Goal: Information Seeking & Learning: Learn about a topic

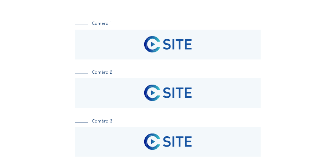
scroll to position [63, 0]
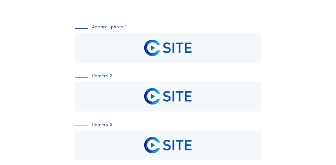
click at [117, 81] on div "Appareil photo 1 Caméra 2 Caméra 3 Caméra 4" at bounding box center [168, 117] width 186 height 184
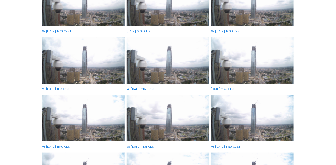
scroll to position [71, 0]
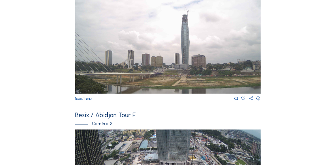
scroll to position [152, 0]
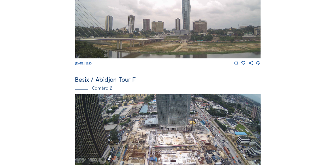
click at [126, 110] on img at bounding box center [168, 146] width 186 height 105
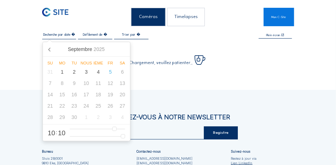
click at [57, 36] on input "text" at bounding box center [59, 35] width 34 height 4
click at [50, 50] on icon at bounding box center [49, 49] width 11 height 11
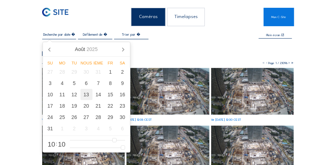
click at [86, 96] on div "13" at bounding box center [86, 94] width 12 height 11
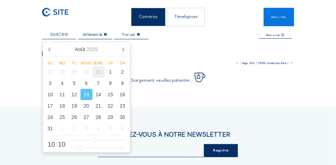
type input "[DATE] 10:10"
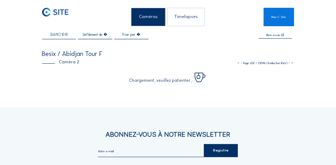
click at [199, 103] on div "Caméras Timelapses Mon C-Site [DATE] 10:10 Plein écran Besix / Abidjan Tour F C…" at bounding box center [168, 122] width 336 height 244
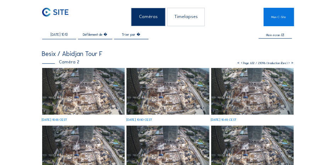
click at [96, 80] on img at bounding box center [83, 91] width 83 height 46
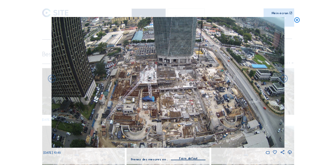
scroll to position [98, 0]
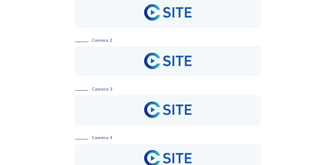
click at [107, 69] on div at bounding box center [168, 61] width 186 height 30
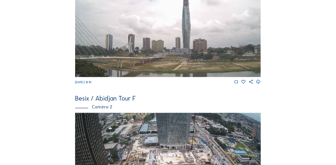
scroll to position [134, 0]
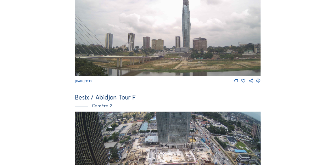
click at [140, 129] on img at bounding box center [168, 164] width 186 height 105
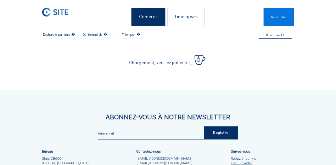
click at [60, 36] on input "text" at bounding box center [59, 35] width 34 height 4
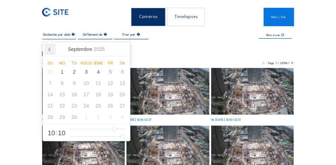
click at [50, 51] on icon at bounding box center [49, 49] width 11 height 11
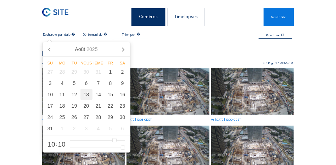
click at [88, 98] on div "13" at bounding box center [86, 94] width 12 height 11
type input "[DATE] 10:10"
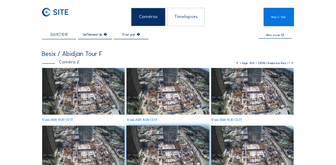
click at [151, 101] on img at bounding box center [167, 91] width 83 height 46
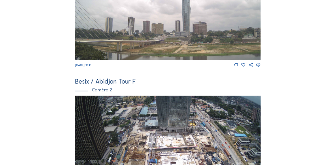
scroll to position [152, 0]
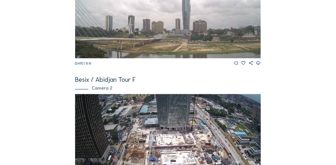
click at [126, 125] on img at bounding box center [168, 146] width 186 height 105
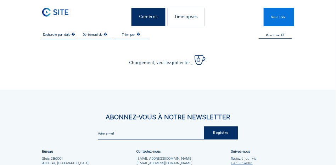
click at [59, 36] on input "text" at bounding box center [59, 35] width 34 height 4
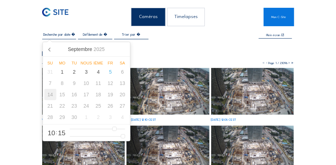
click at [50, 96] on div "14" at bounding box center [50, 94] width 12 height 11
click at [51, 97] on div "14" at bounding box center [50, 94] width 12 height 11
click at [50, 50] on icon at bounding box center [49, 49] width 11 height 11
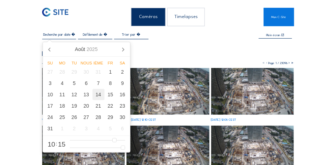
click at [99, 96] on div "14" at bounding box center [98, 94] width 12 height 11
type input "[DATE] 10:15"
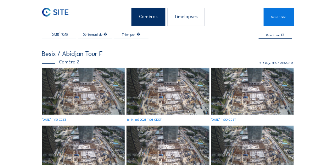
click at [160, 100] on img at bounding box center [167, 91] width 83 height 46
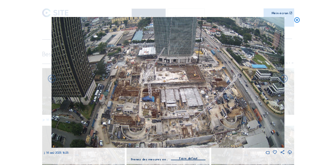
scroll to position [98, 0]
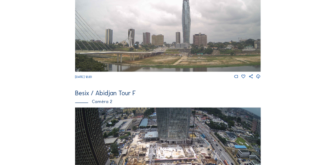
scroll to position [169, 0]
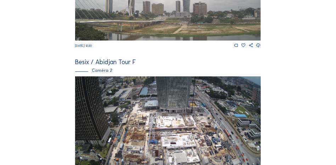
click at [102, 98] on img at bounding box center [168, 129] width 186 height 105
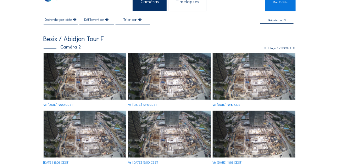
scroll to position [35, 0]
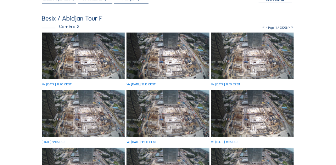
click at [62, 50] on img at bounding box center [83, 56] width 83 height 46
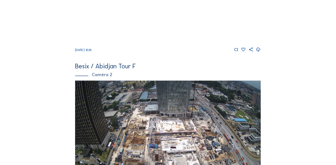
scroll to position [169, 0]
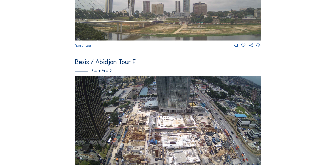
click at [129, 109] on img at bounding box center [168, 129] width 186 height 105
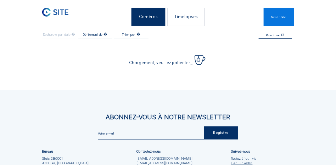
click at [53, 39] on div at bounding box center [59, 36] width 34 height 6
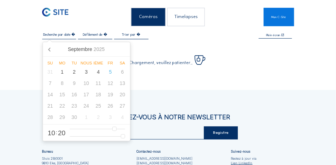
click at [55, 37] on input "text" at bounding box center [59, 35] width 34 height 4
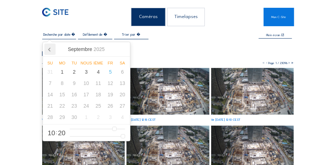
click at [50, 48] on icon at bounding box center [50, 50] width 2 height 4
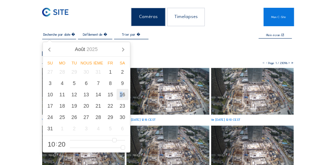
click at [121, 98] on div "16" at bounding box center [123, 94] width 12 height 11
type input "[DATE] 10:20"
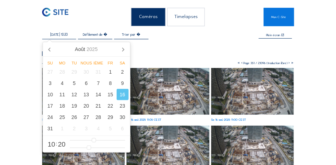
click at [143, 98] on img at bounding box center [167, 91] width 83 height 46
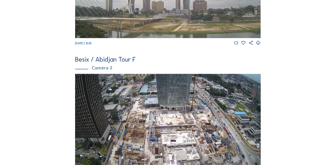
scroll to position [187, 0]
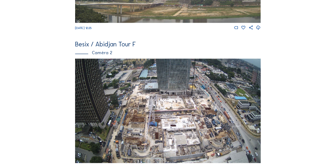
click at [125, 80] on img at bounding box center [168, 111] width 186 height 105
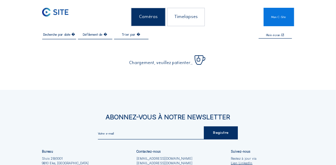
click at [60, 38] on div at bounding box center [59, 36] width 34 height 6
click at [60, 36] on input "text" at bounding box center [59, 35] width 34 height 4
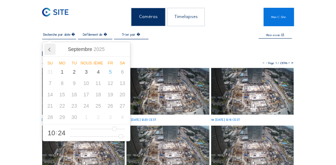
click at [49, 49] on icon at bounding box center [50, 50] width 2 height 4
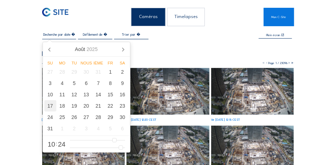
click at [53, 106] on div "17" at bounding box center [50, 105] width 12 height 11
type input "[DATE] 10:24"
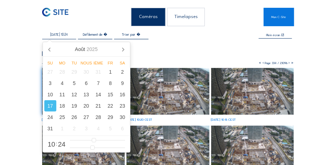
click at [53, 107] on div "17" at bounding box center [50, 105] width 12 height 11
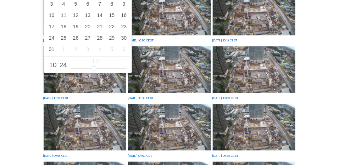
scroll to position [35, 0]
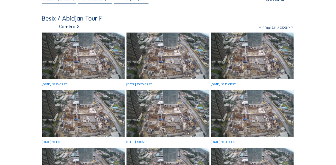
click at [232, 62] on img at bounding box center [252, 56] width 83 height 46
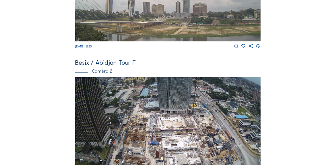
scroll to position [169, 0]
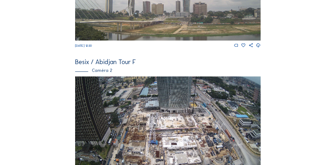
click at [128, 122] on img at bounding box center [168, 129] width 186 height 105
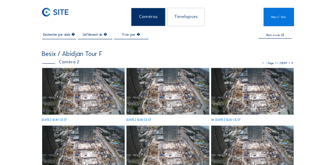
click at [228, 95] on img at bounding box center [252, 91] width 83 height 46
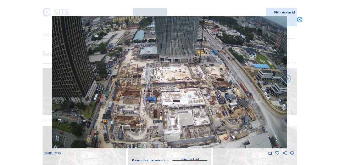
click at [188, 123] on img at bounding box center [169, 82] width 235 height 132
click at [49, 75] on div "[DATE] 12:30" at bounding box center [169, 85] width 250 height 139
click at [288, 80] on icon at bounding box center [287, 79] width 10 height 10
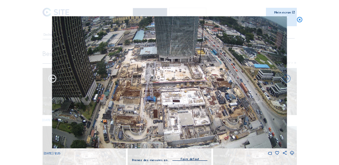
click at [50, 80] on icon at bounding box center [52, 79] width 10 height 10
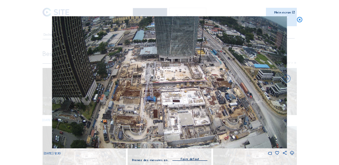
click at [50, 80] on div "[DATE] 12:30" at bounding box center [169, 85] width 250 height 139
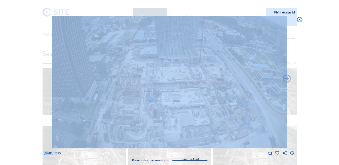
click at [50, 80] on div "[DATE] 12:30" at bounding box center [169, 85] width 250 height 139
click at [146, 78] on img at bounding box center [169, 82] width 235 height 132
click at [146, 79] on img at bounding box center [169, 82] width 235 height 132
drag, startPoint x: 146, startPoint y: 79, endPoint x: 134, endPoint y: 80, distance: 11.4
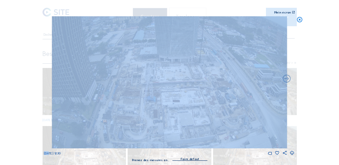
click at [134, 80] on img at bounding box center [169, 82] width 235 height 132
click at [53, 86] on img at bounding box center [169, 82] width 235 height 132
click at [52, 83] on img at bounding box center [169, 82] width 235 height 132
click at [68, 73] on img at bounding box center [169, 82] width 235 height 132
click at [67, 82] on img at bounding box center [169, 82] width 235 height 132
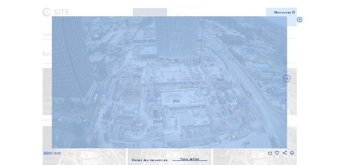
click at [106, 79] on img at bounding box center [169, 82] width 235 height 132
click at [122, 76] on img at bounding box center [169, 82] width 235 height 132
click at [123, 75] on img at bounding box center [169, 82] width 235 height 132
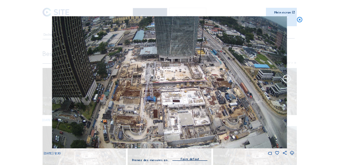
click at [289, 82] on icon at bounding box center [287, 79] width 10 height 10
click at [230, 101] on img at bounding box center [169, 82] width 235 height 132
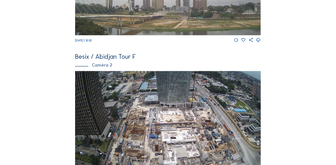
scroll to position [187, 0]
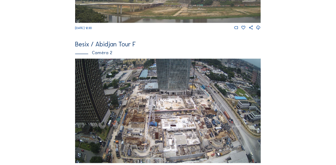
click at [88, 86] on img at bounding box center [168, 111] width 186 height 105
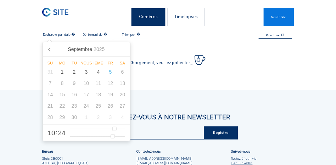
click at [61, 35] on input "text" at bounding box center [59, 35] width 34 height 4
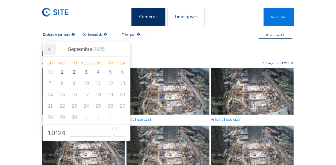
click at [53, 51] on icon at bounding box center [49, 49] width 11 height 11
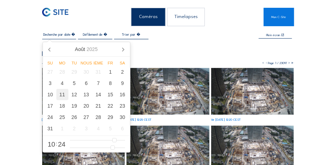
click at [62, 96] on div "11" at bounding box center [62, 94] width 12 height 11
type input "[DATE] 10:24"
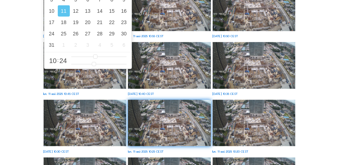
scroll to position [89, 0]
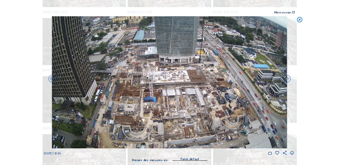
scroll to position [387, 0]
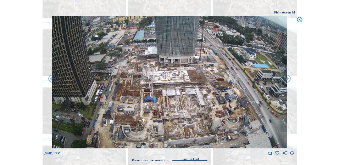
click at [196, 123] on div "Faites défiler pour voyager dans le temps | Appuyez sur le bouton 'Alt' + faite…" at bounding box center [169, 82] width 339 height 165
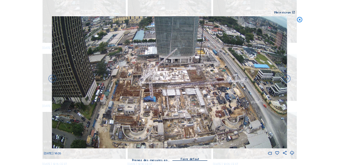
scroll to position [642, 0]
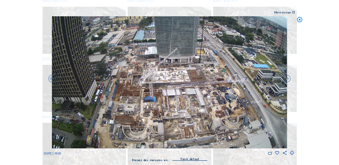
click at [199, 123] on div "Faites défiler pour voyager dans le temps | Appuyez sur le bouton 'Alt' + faite…" at bounding box center [169, 82] width 339 height 165
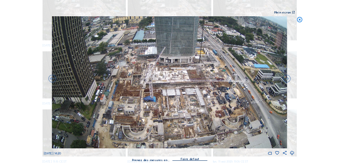
scroll to position [877, 0]
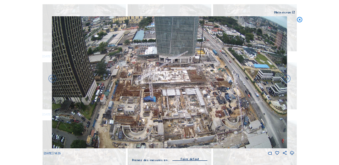
click at [197, 123] on img at bounding box center [169, 82] width 235 height 132
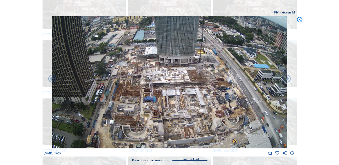
scroll to position [1120, 0]
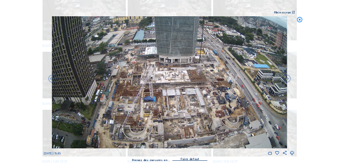
click at [187, 117] on div "Faites défiler pour voyager dans le temps | Appuyez sur le bouton 'Alt' + faite…" at bounding box center [169, 82] width 339 height 165
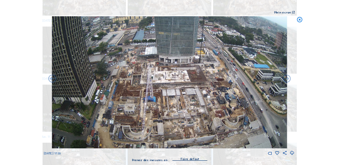
scroll to position [1947, 0]
